Goal: Navigation & Orientation: Find specific page/section

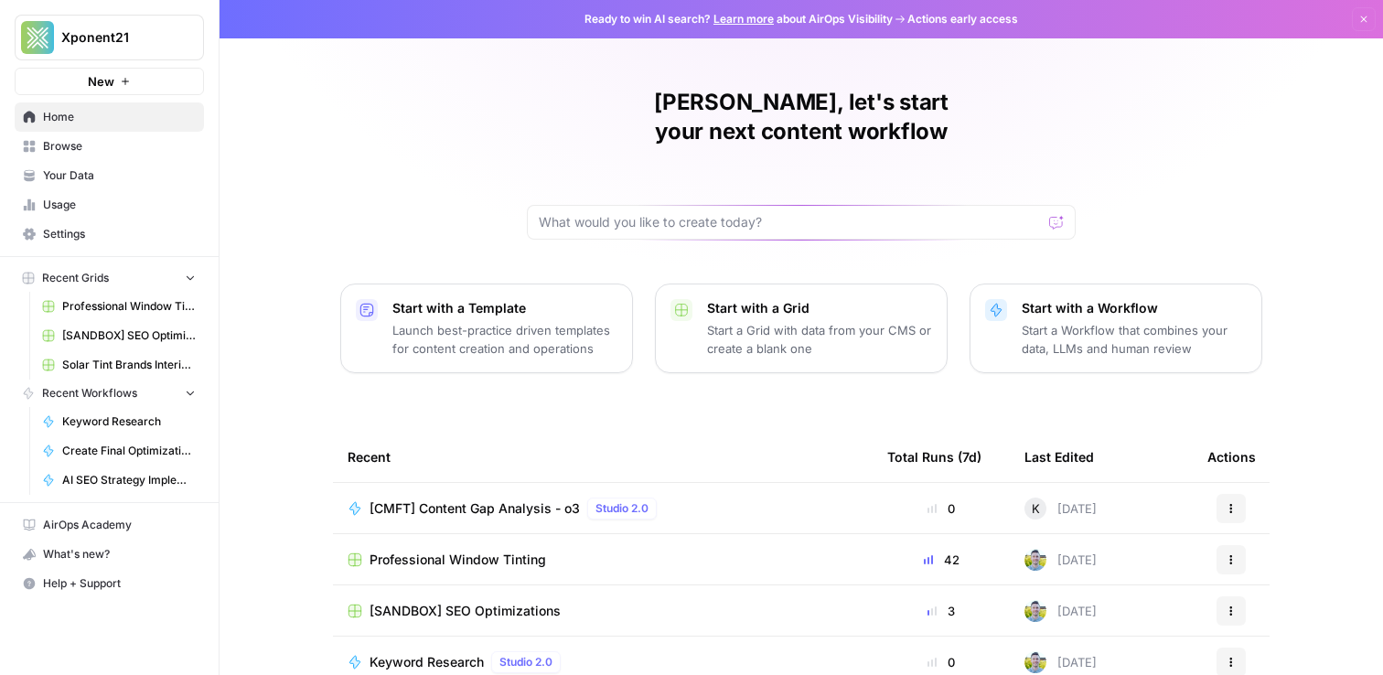
click at [121, 311] on span "Professional Window Tinting" at bounding box center [129, 306] width 134 height 16
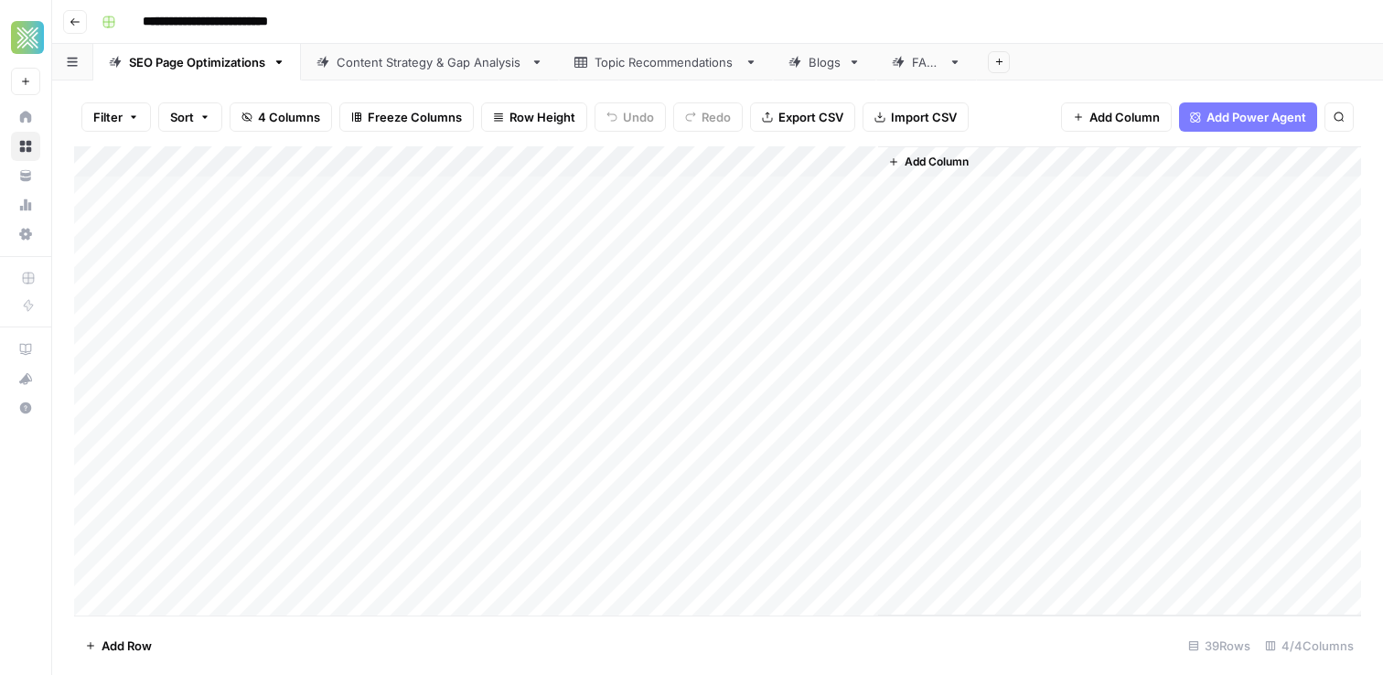
click at [821, 70] on link "Blogs" at bounding box center [824, 62] width 103 height 37
